Goal: Task Accomplishment & Management: Complete application form

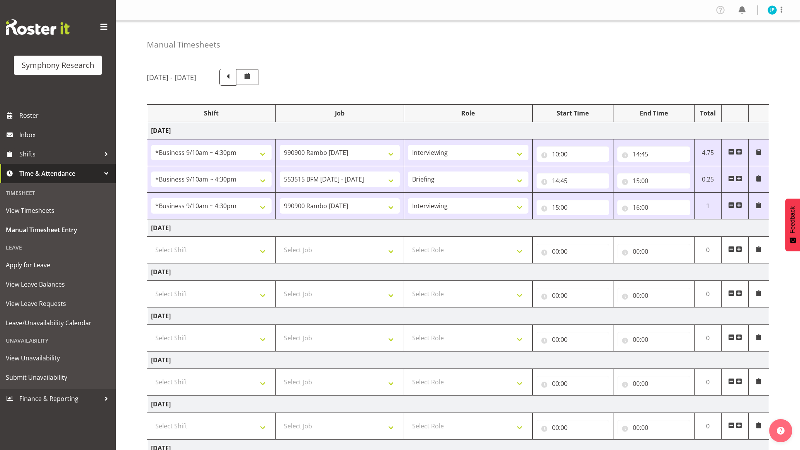
select select "26078"
select select "10732"
select select "47"
select select "26078"
select select "10731"
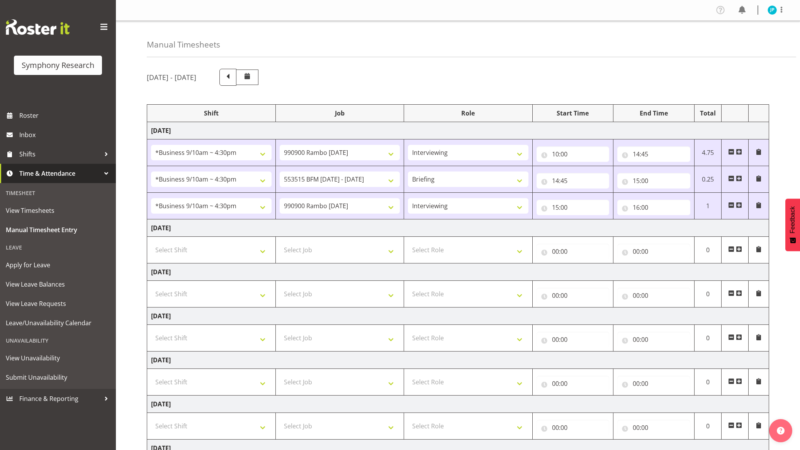
select select "26078"
select select "10732"
select select "47"
click at [254, 252] on select "Select Shift !!Weekend Residential (Roster IT Shift Label) *Business 9/10am ~ 4…" at bounding box center [211, 249] width 121 height 15
click at [68, 172] on span "Time & Attendance" at bounding box center [59, 174] width 81 height 12
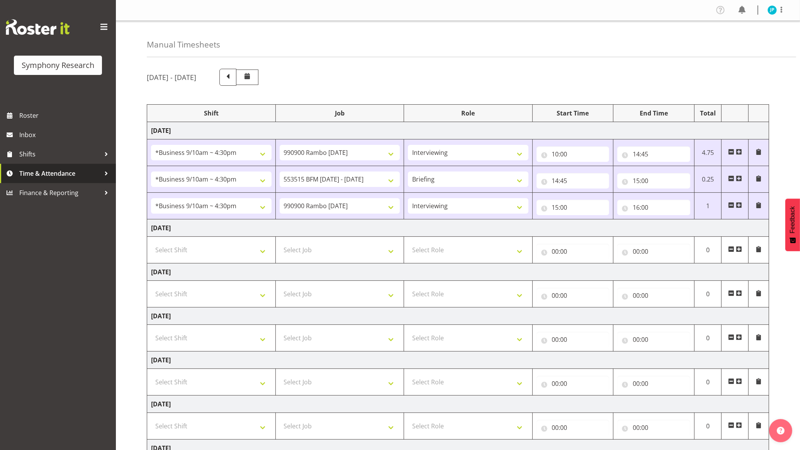
click at [71, 176] on span "Time & Attendance" at bounding box center [59, 174] width 81 height 12
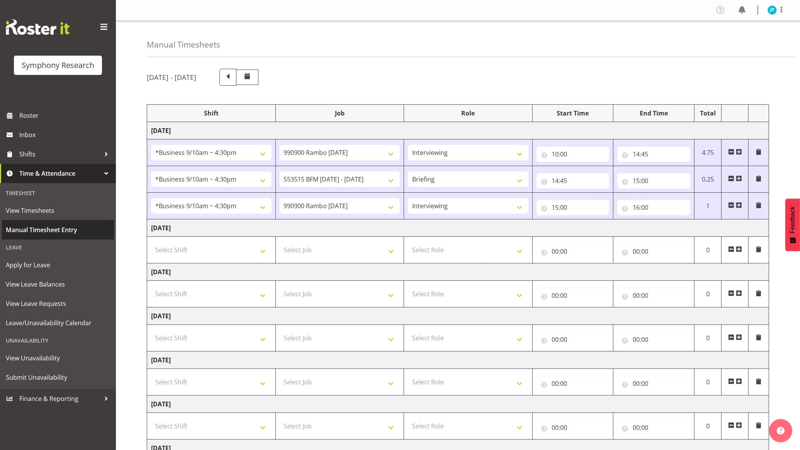
click at [45, 227] on span "Manual Timesheet Entry" at bounding box center [58, 230] width 104 height 12
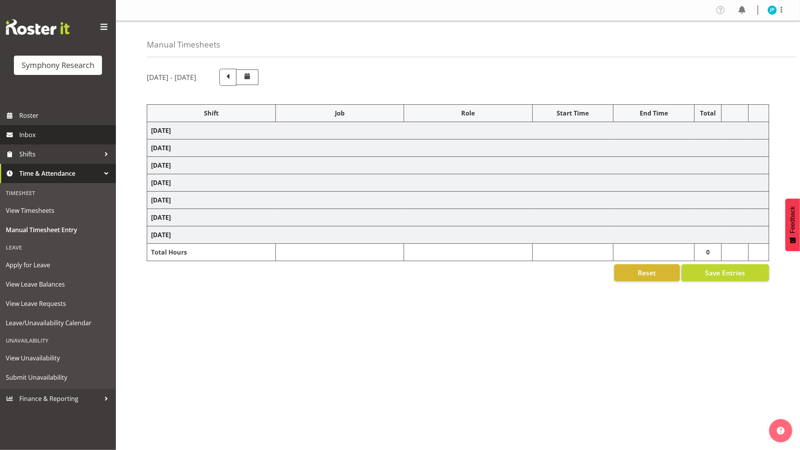
select select "26078"
select select "10732"
select select "47"
select select "26078"
select select "10731"
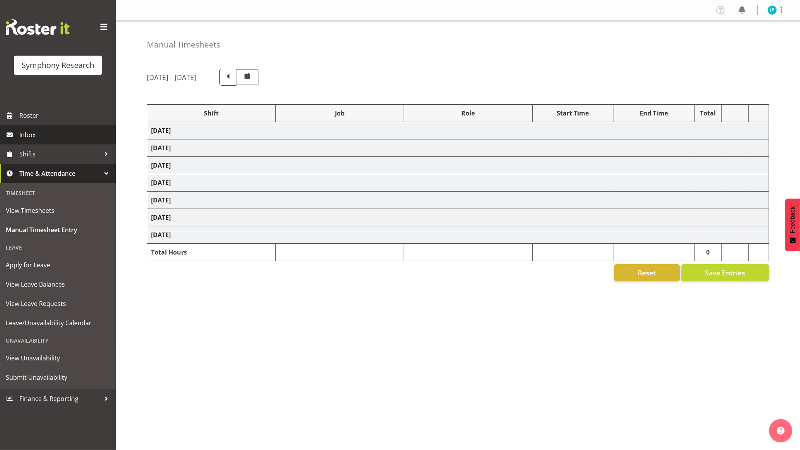
select select "26078"
select select "10732"
select select "47"
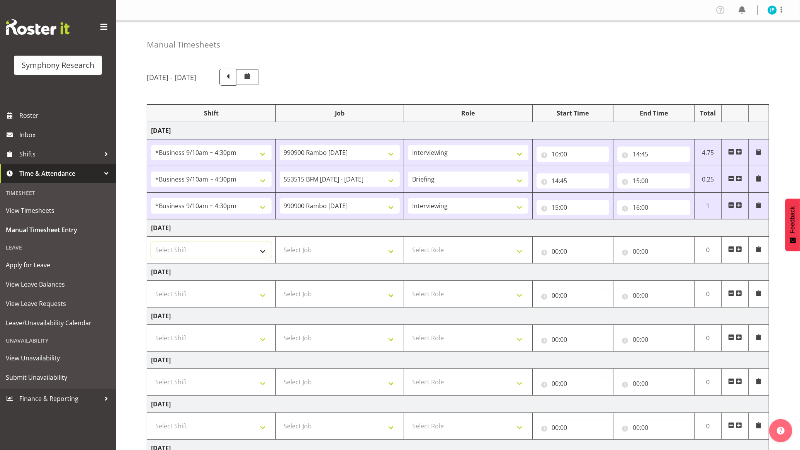
click at [212, 246] on select "Select Shift !!Weekend Residential (Roster IT Shift Label) *Business 9/10am ~ 4…" at bounding box center [211, 249] width 121 height 15
select select "26078"
click at [151, 243] on select "Select Shift !!Weekend Residential (Roster IT Shift Label) *Business 9/10am ~ 4…" at bounding box center [211, 249] width 121 height 15
click at [327, 252] on select "Select Job 550060 IF Admin 553492 World Poll Aus Wave 2 Main 2025 553493 World …" at bounding box center [340, 249] width 121 height 15
select select "10732"
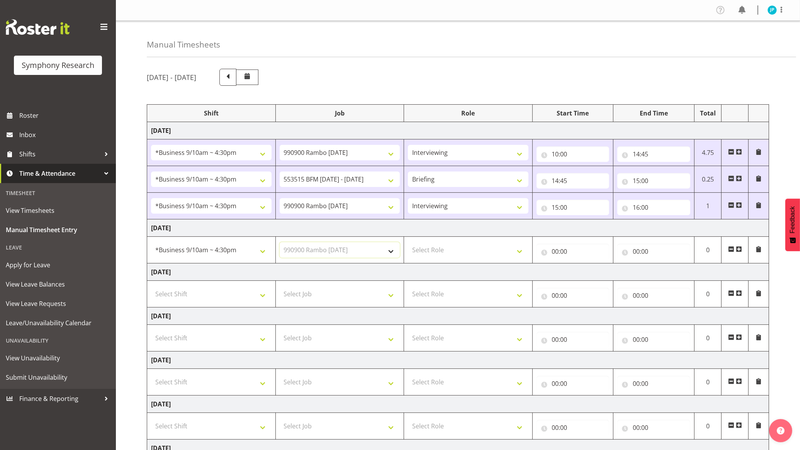
click at [280, 243] on select "Select Job 550060 IF Admin 553492 World Poll Aus Wave 2 Main 2025 553493 World …" at bounding box center [340, 249] width 121 height 15
click at [477, 251] on select "Select Role Briefing Interviewing" at bounding box center [468, 249] width 121 height 15
click at [408, 243] on select "Select Role Briefing Interviewing" at bounding box center [468, 249] width 121 height 15
click at [503, 253] on select "Briefing Interviewing" at bounding box center [468, 249] width 121 height 15
select select "297"
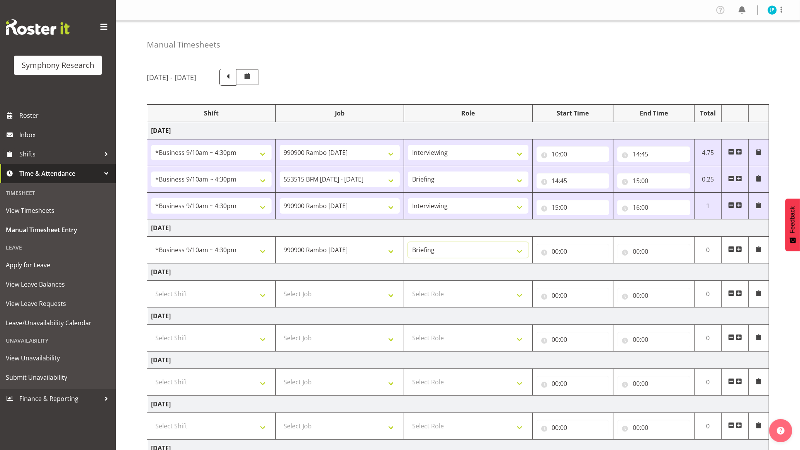
click at [408, 243] on select "Briefing Interviewing" at bounding box center [468, 249] width 121 height 15
click at [570, 252] on input "00:00" at bounding box center [573, 251] width 73 height 15
click at [581, 268] on select "00 01 02 03 04 05 06 07 08 09 10 11 12 13 14 15 16 17 18 19 20 21 22 23" at bounding box center [589, 271] width 17 height 15
select select "10"
click at [581, 265] on select "00 01 02 03 04 05 06 07 08 09 10 11 12 13 14 15 16 17 18 19 20 21 22 23" at bounding box center [589, 271] width 17 height 15
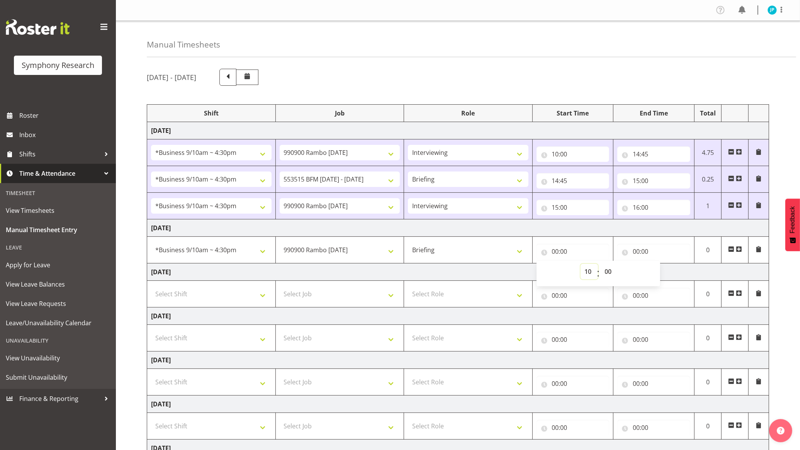
type input "10:00"
click at [636, 251] on input "00:00" at bounding box center [653, 251] width 73 height 15
click at [673, 270] on select "00 01 02 03 04 05 06 07 08 09 10 11 12 13 14 15 16 17 18 19 20 21 22 23" at bounding box center [669, 271] width 17 height 15
select select "10"
click at [661, 265] on select "00 01 02 03 04 05 06 07 08 09 10 11 12 13 14 15 16 17 18 19 20 21 22 23" at bounding box center [669, 271] width 17 height 15
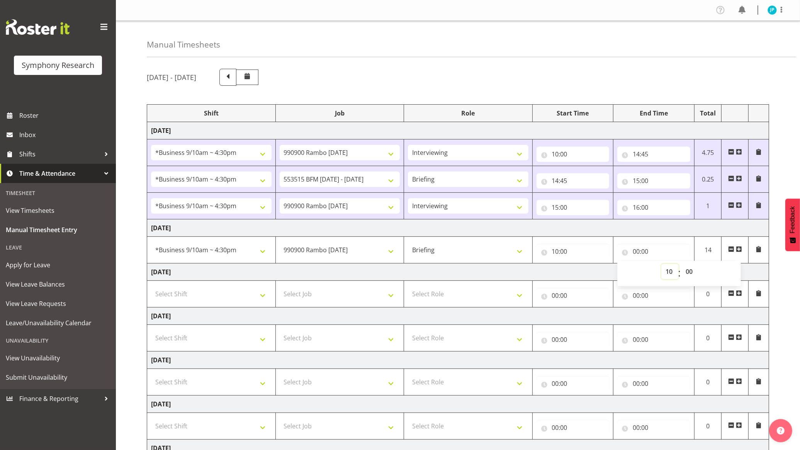
type input "10:00"
click at [689, 269] on select "00 01 02 03 04 05 06 07 08 09 10 11 12 13 14 15 16 17 18 19 20 21 22 23 24 25 2…" at bounding box center [689, 271] width 17 height 15
select select "5"
click at [681, 265] on select "00 01 02 03 04 05 06 07 08 09 10 11 12 13 14 15 16 17 18 19 20 21 22 23 24 25 2…" at bounding box center [689, 271] width 17 height 15
type input "10:05"
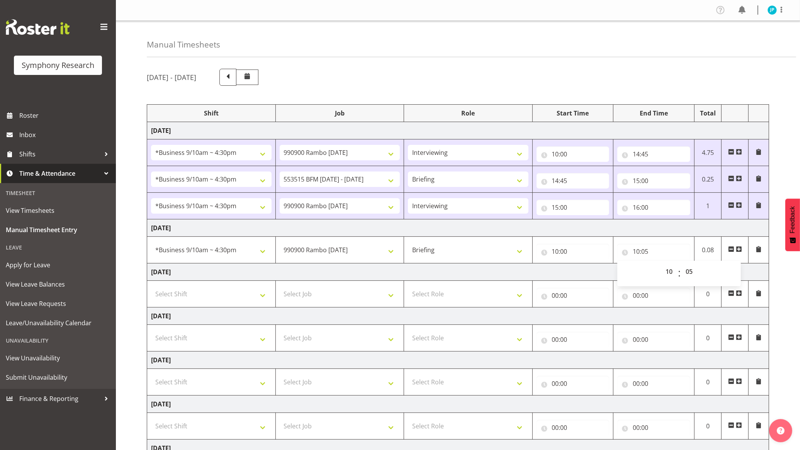
click at [555, 273] on td "[DATE]" at bounding box center [458, 271] width 622 height 17
click at [740, 249] on span at bounding box center [739, 249] width 6 height 6
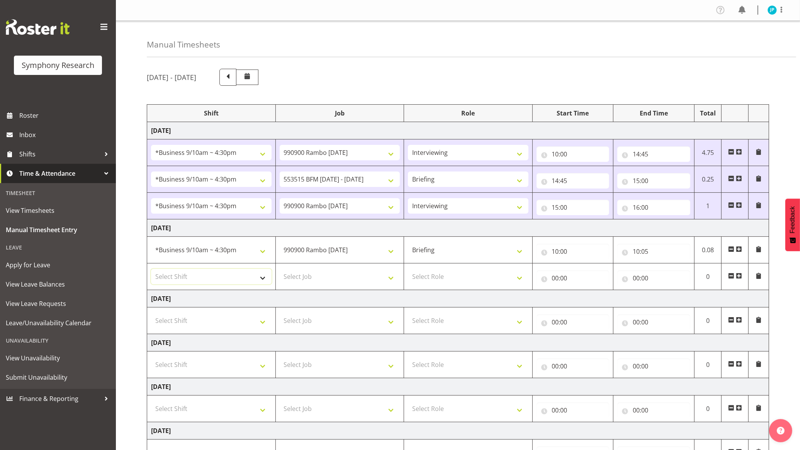
click at [247, 281] on select "Select Shift !!Weekend Residential (Roster IT Shift Label) *Business 9/10am ~ 4…" at bounding box center [211, 276] width 121 height 15
select select "26078"
click at [151, 270] on select "Select Shift !!Weekend Residential (Roster IT Shift Label) *Business 9/10am ~ 4…" at bounding box center [211, 276] width 121 height 15
click at [351, 278] on select "Select Job 550060 IF Admin 553492 World Poll Aus Wave 2 Main 2025 553493 World …" at bounding box center [340, 276] width 121 height 15
select select "10732"
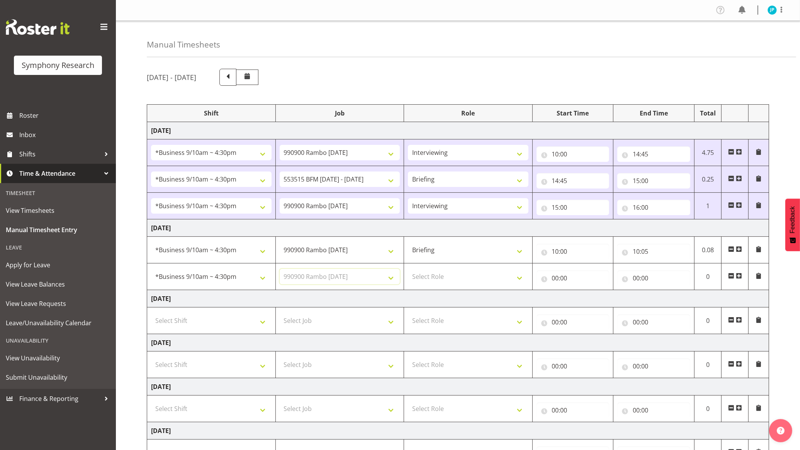
click at [280, 270] on select "Select Job 550060 IF Admin 553492 World Poll Aus Wave 2 Main 2025 553493 World …" at bounding box center [340, 276] width 121 height 15
click at [488, 281] on select "Select Role Briefing Interviewing" at bounding box center [468, 276] width 121 height 15
select select "47"
click at [408, 270] on select "Select Role Briefing Interviewing" at bounding box center [468, 276] width 121 height 15
click at [560, 276] on input "00:00" at bounding box center [573, 277] width 73 height 15
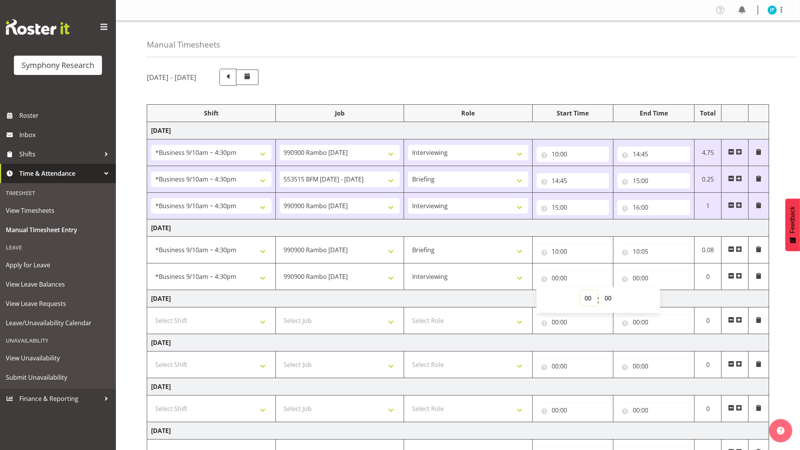
click at [587, 298] on select "00 01 02 03 04 05 06 07 08 09 10 11 12 13 14 15 16 17 18 19 20 21 22 23" at bounding box center [589, 298] width 17 height 15
select select "10"
click at [581, 291] on select "00 01 02 03 04 05 06 07 08 09 10 11 12 13 14 15 16 17 18 19 20 21 22 23" at bounding box center [589, 298] width 17 height 15
type input "10:00"
click at [604, 296] on select "00 01 02 03 04 05 06 07 08 09 10 11 12 13 14 15 16 17 18 19 20 21 22 23 24 25 2…" at bounding box center [609, 298] width 17 height 15
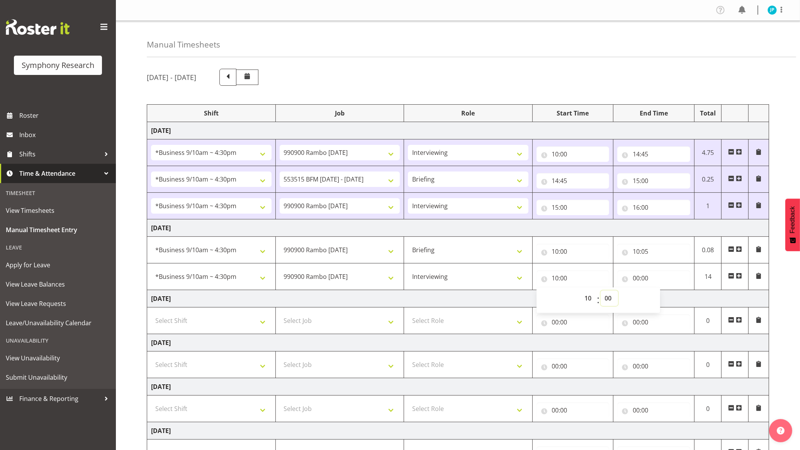
select select "5"
click at [601, 291] on select "00 01 02 03 04 05 06 07 08 09 10 11 12 13 14 15 16 17 18 19 20 21 22 23 24 25 2…" at bounding box center [609, 298] width 17 height 15
type input "10:05"
click at [659, 275] on input "00:00" at bounding box center [653, 277] width 73 height 15
click at [666, 294] on select "00 01 02 03 04 05 06 07 08 09 10 11 12 13 14 15 16 17 18 19 20 21 22 23" at bounding box center [669, 298] width 17 height 15
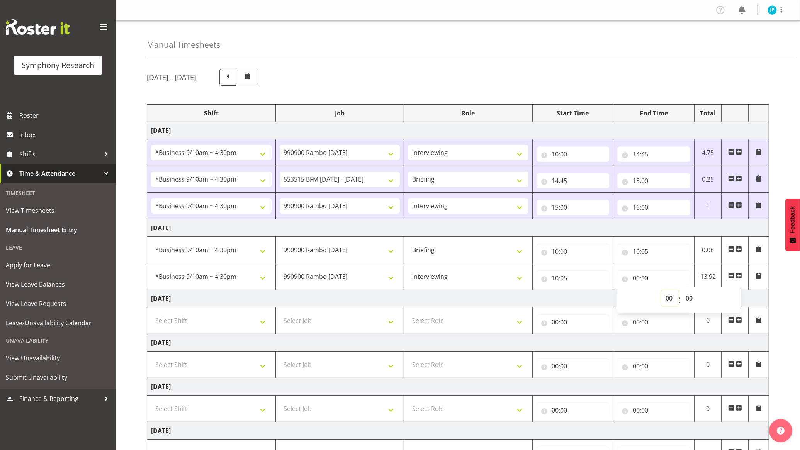
select select "11"
click at [661, 291] on select "00 01 02 03 04 05 06 07 08 09 10 11 12 13 14 15 16 17 18 19 20 21 22 23" at bounding box center [669, 298] width 17 height 15
type input "11:00"
click at [540, 298] on td "[DATE]" at bounding box center [458, 298] width 622 height 17
click at [739, 277] on span at bounding box center [739, 276] width 6 height 6
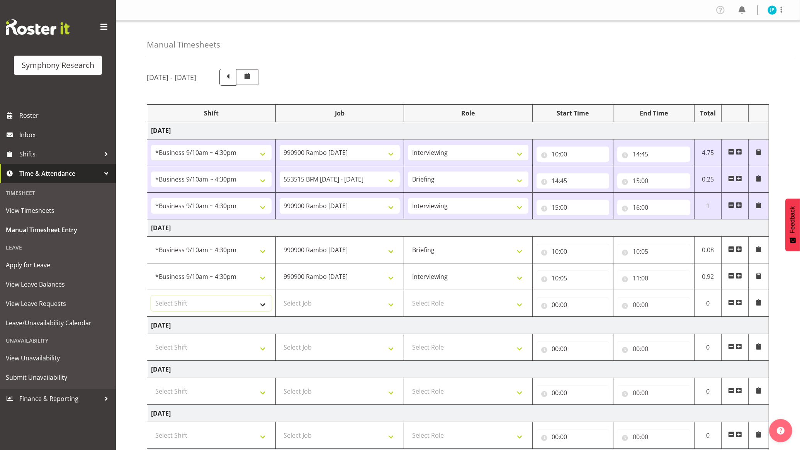
click at [239, 306] on select "Select Shift !!Weekend Residential (Roster IT Shift Label) *Business 9/10am ~ 4…" at bounding box center [211, 303] width 121 height 15
select select "26078"
click at [151, 297] on select "Select Shift !!Weekend Residential (Roster IT Shift Label) *Business 9/10am ~ 4…" at bounding box center [211, 303] width 121 height 15
click at [362, 306] on select "Select Job 550060 IF Admin 553492 World Poll Aus Wave 2 Main 2025 553493 World …" at bounding box center [340, 303] width 121 height 15
select select "10731"
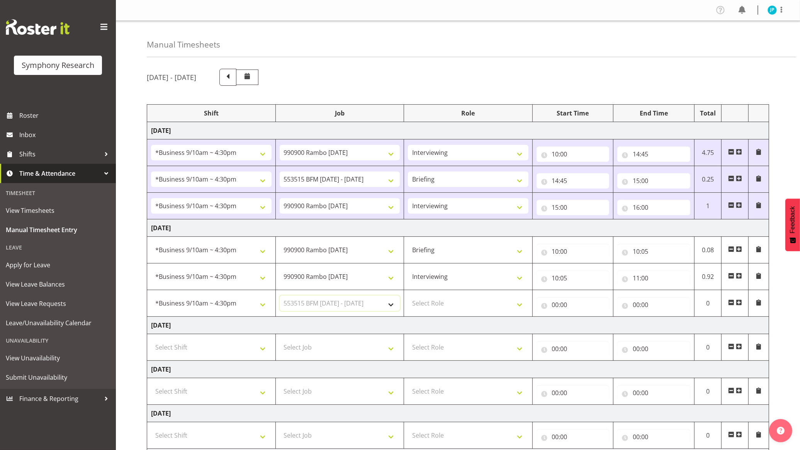
click at [280, 297] on select "Select Job 550060 IF Admin 553492 World Poll Aus Wave 2 Main 2025 553493 World …" at bounding box center [340, 303] width 121 height 15
click at [459, 308] on select "Select Role Briefing Interviewing" at bounding box center [468, 303] width 121 height 15
select select "47"
click at [408, 297] on select "Select Role Briefing Interviewing" at bounding box center [468, 303] width 121 height 15
click at [579, 307] on input "00:00" at bounding box center [573, 304] width 73 height 15
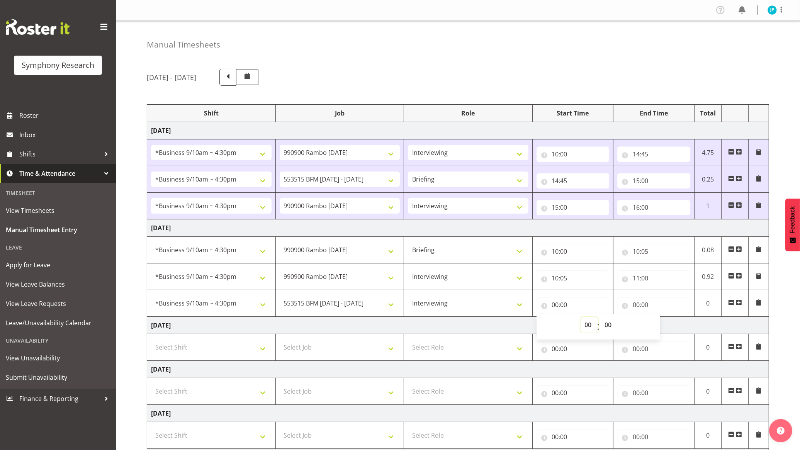
click at [588, 322] on select "00 01 02 03 04 05 06 07 08 09 10 11 12 13 14 15 16 17 18 19 20 21 22 23" at bounding box center [589, 324] width 17 height 15
select select "11"
click at [581, 318] on select "00 01 02 03 04 05 06 07 08 09 10 11 12 13 14 15 16 17 18 19 20 21 22 23" at bounding box center [589, 324] width 17 height 15
type input "11:00"
click at [657, 300] on input "00:00" at bounding box center [653, 304] width 73 height 15
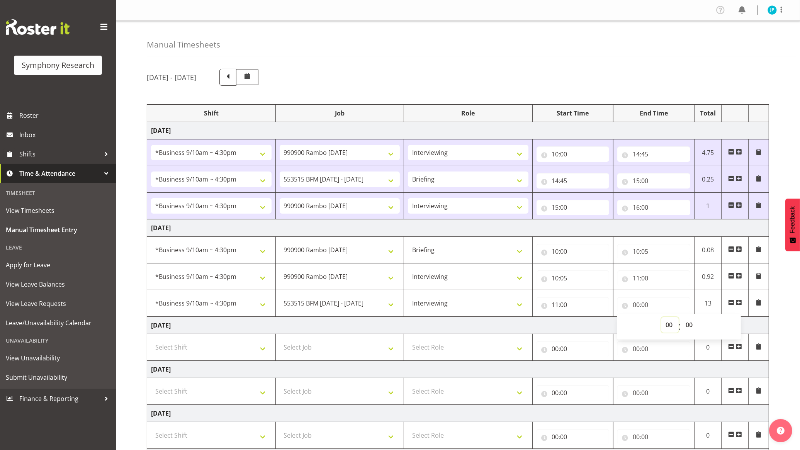
click at [671, 326] on select "00 01 02 03 04 05 06 07 08 09 10 11 12 13 14 15 16 17 18 19 20 21 22 23" at bounding box center [669, 324] width 17 height 15
select select "14"
click at [661, 318] on select "00 01 02 03 04 05 06 07 08 09 10 11 12 13 14 15 16 17 18 19 20 21 22 23" at bounding box center [669, 324] width 17 height 15
type input "14:00"
click at [581, 326] on td "[DATE]" at bounding box center [458, 325] width 622 height 17
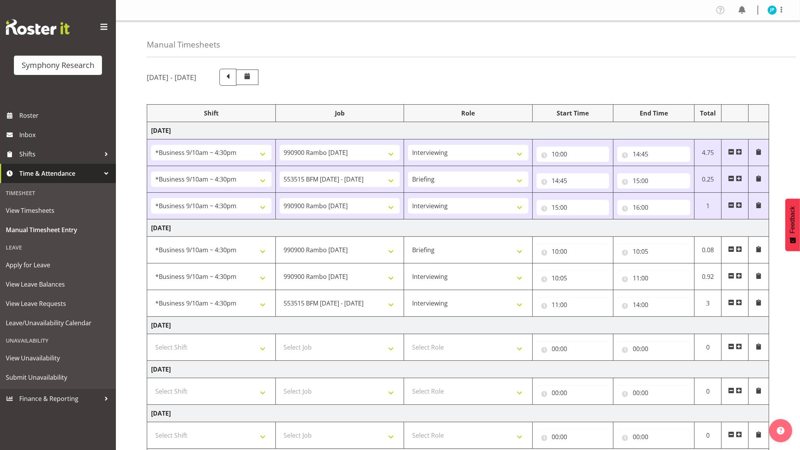
click at [741, 299] on td at bounding box center [735, 303] width 27 height 27
click at [741, 301] on span at bounding box center [739, 302] width 6 height 6
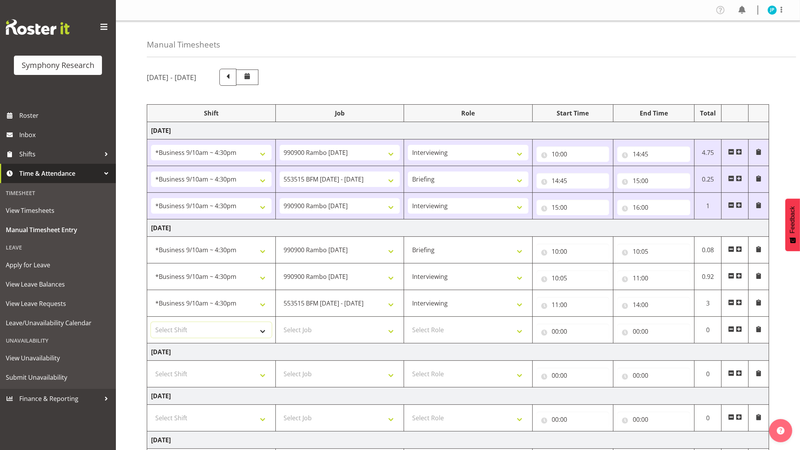
click at [242, 329] on select "Select Shift !!Weekend Residential (Roster IT Shift Label) *Business 9/10am ~ 4…" at bounding box center [211, 329] width 121 height 15
select select "26078"
click at [151, 323] on select "Select Shift !!Weekend Residential (Roster IT Shift Label) *Business 9/10am ~ 4…" at bounding box center [211, 329] width 121 height 15
click at [352, 336] on select "Select Job 550060 IF Admin 553492 World Poll Aus Wave 2 Main 2025 553493 World …" at bounding box center [340, 329] width 121 height 15
select select "10499"
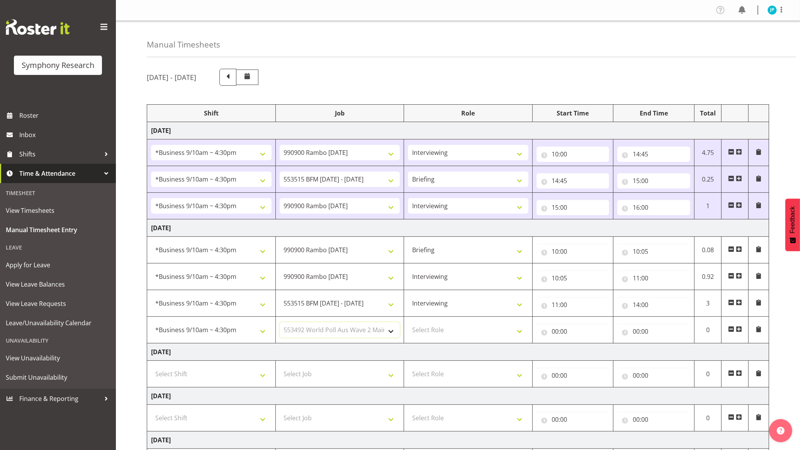
click at [280, 323] on select "Select Job 550060 IF Admin 553492 World Poll Aus Wave 2 Main 2025 553493 World …" at bounding box center [340, 329] width 121 height 15
click at [477, 327] on select "Select Role Briefing Interviewing" at bounding box center [468, 329] width 121 height 15
select select "47"
click at [408, 323] on select "Select Role Briefing Interviewing" at bounding box center [468, 329] width 121 height 15
click at [564, 336] on input "00:00" at bounding box center [573, 331] width 73 height 15
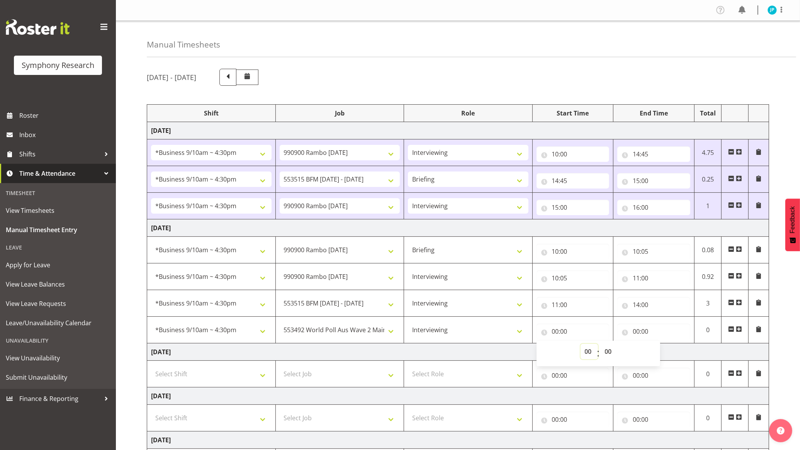
click at [586, 353] on select "00 01 02 03 04 05 06 07 08 09 10 11 12 13 14 15 16 17 18 19 20 21 22 23" at bounding box center [589, 351] width 17 height 15
select select "14"
click at [581, 345] on select "00 01 02 03 04 05 06 07 08 09 10 11 12 13 14 15 16 17 18 19 20 21 22 23" at bounding box center [589, 351] width 17 height 15
type input "14:00"
click at [642, 333] on input "00:00" at bounding box center [653, 331] width 73 height 15
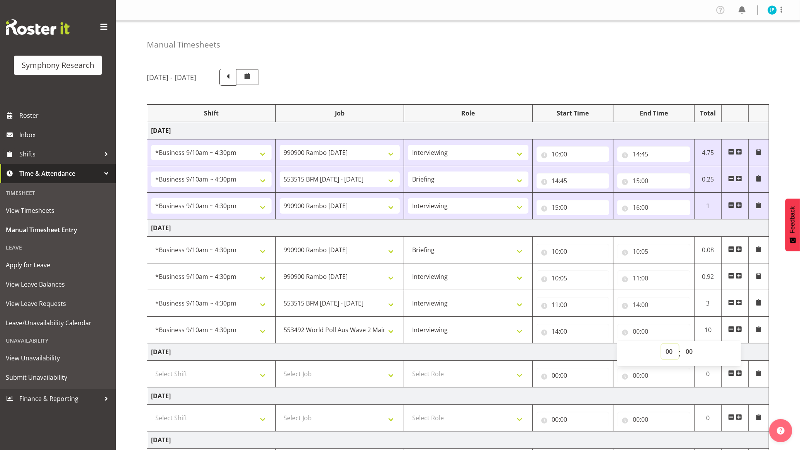
click at [666, 352] on select "00 01 02 03 04 05 06 07 08 09 10 11 12 13 14 15 16 17 18 19 20 21 22 23" at bounding box center [669, 351] width 17 height 15
select select "16"
click at [661, 345] on select "00 01 02 03 04 05 06 07 08 09 10 11 12 13 14 15 16 17 18 19 20 21 22 23" at bounding box center [669, 351] width 17 height 15
type input "16:00"
click at [688, 347] on select "00 01 02 03 04 05 06 07 08 09 10 11 12 13 14 15 16 17 18 19 20 21 22 23 24 25 2…" at bounding box center [689, 351] width 17 height 15
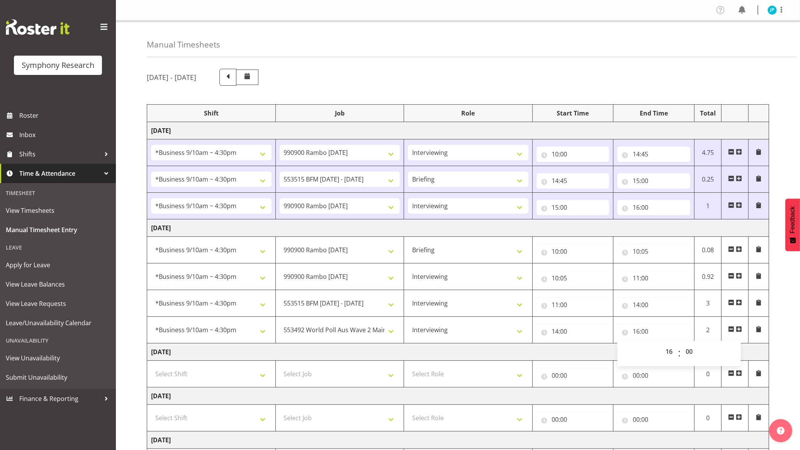
click at [545, 353] on td "[DATE]" at bounding box center [458, 351] width 622 height 17
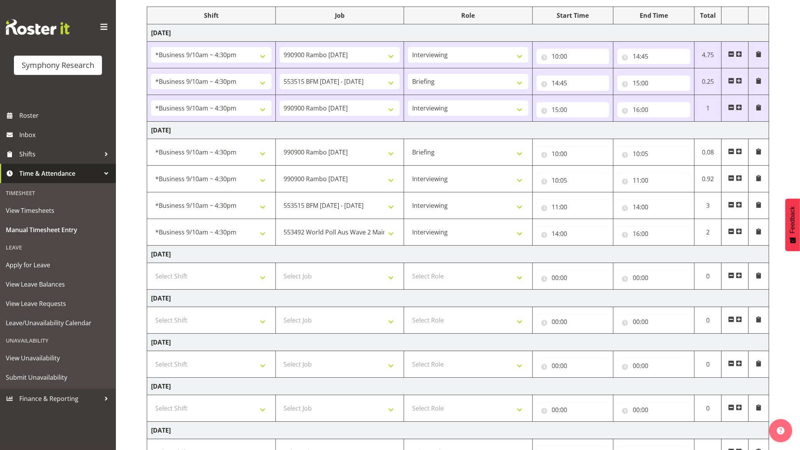
scroll to position [167, 0]
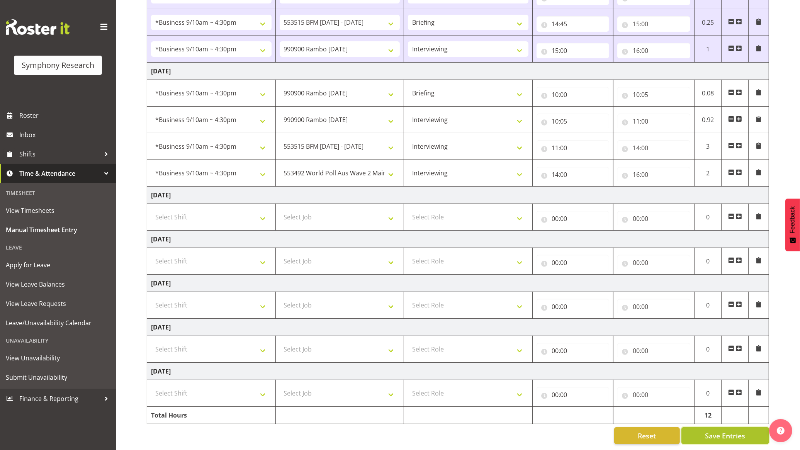
click at [730, 431] on span "Save Entries" at bounding box center [725, 436] width 40 height 10
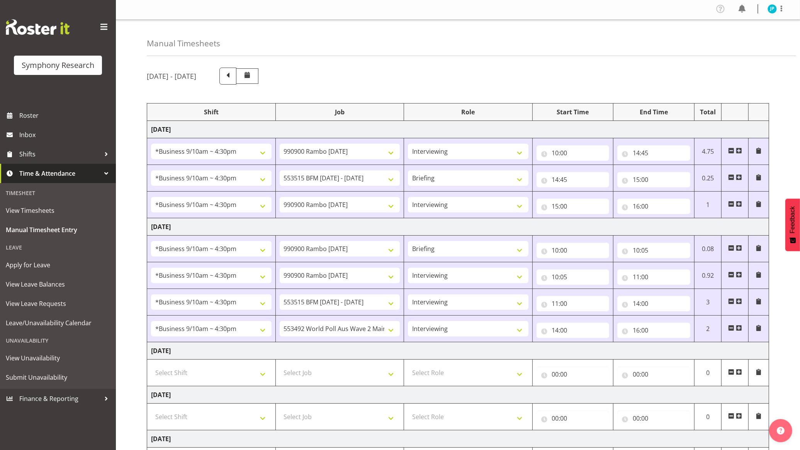
scroll to position [0, 0]
click at [770, 12] on img at bounding box center [772, 9] width 9 height 9
click at [761, 38] on link "Log Out" at bounding box center [749, 41] width 74 height 14
